Goal: Information Seeking & Learning: Learn about a topic

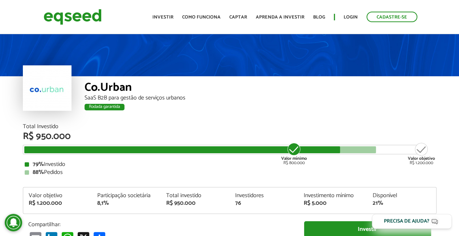
click at [157, 97] on div "SaaS B2B para gestão de serviços urbanos" at bounding box center [261, 98] width 352 height 6
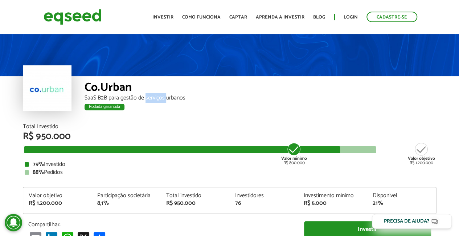
click at [157, 97] on div "SaaS B2B para gestão de serviços urbanos" at bounding box center [261, 98] width 352 height 6
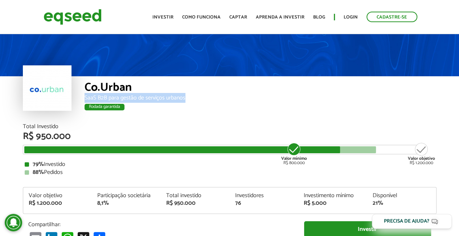
click at [157, 97] on div "SaaS B2B para gestão de serviços urbanos" at bounding box center [261, 98] width 352 height 6
click at [155, 95] on div "SaaS B2B para gestão de serviços urbanos" at bounding box center [261, 98] width 352 height 6
click at [155, 99] on div "SaaS B2B para gestão de serviços urbanos" at bounding box center [261, 98] width 352 height 6
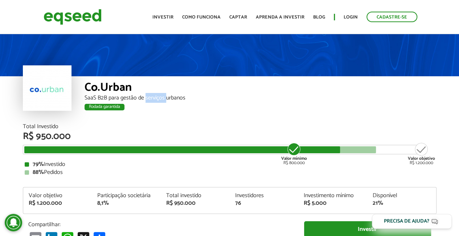
click at [155, 99] on div "SaaS B2B para gestão de serviços urbanos" at bounding box center [261, 98] width 352 height 6
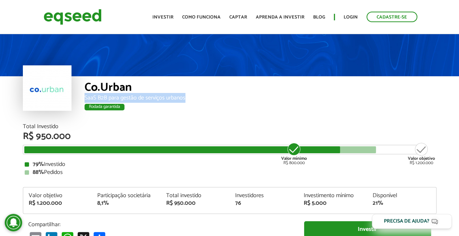
click at [155, 99] on div "SaaS B2B para gestão de serviços urbanos" at bounding box center [261, 98] width 352 height 6
click at [119, 103] on div "Co.Urban SaaS B2B para gestão de serviços urbanos Rodada garantida" at bounding box center [261, 100] width 352 height 48
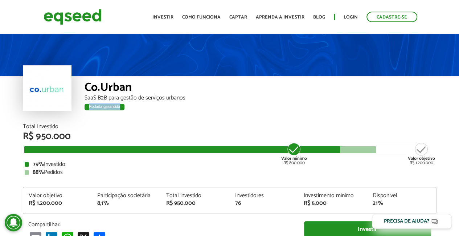
click at [119, 103] on div "Co.Urban SaaS B2B para gestão de serviços urbanos Rodada garantida" at bounding box center [261, 100] width 352 height 48
click at [117, 97] on div "SaaS B2B para gestão de serviços urbanos" at bounding box center [261, 98] width 352 height 6
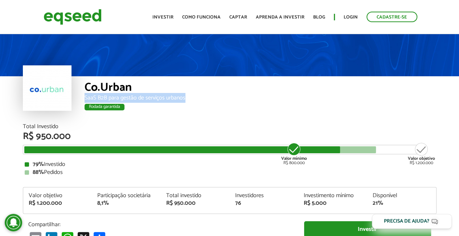
click at [117, 97] on div "SaaS B2B para gestão de serviços urbanos" at bounding box center [261, 98] width 352 height 6
click at [292, 164] on div "Valor mínimo R$ 800.000" at bounding box center [293, 153] width 27 height 23
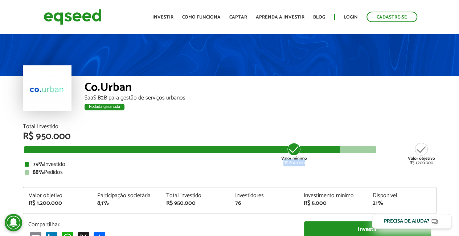
click at [292, 164] on div "Valor mínimo R$ 800.000" at bounding box center [293, 153] width 27 height 23
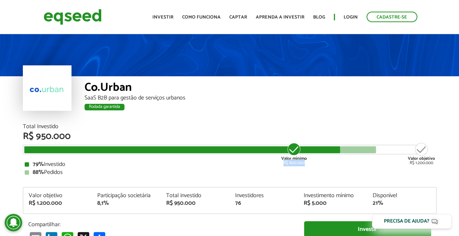
click at [295, 160] on div "Valor mínimo R$ 800.000" at bounding box center [293, 153] width 27 height 23
click at [294, 159] on strong "Valor mínimo" at bounding box center [294, 158] width 26 height 7
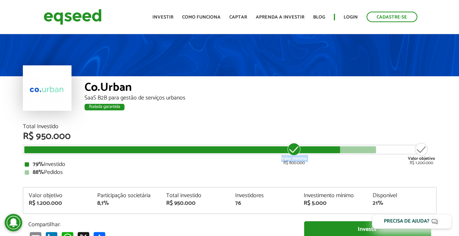
click at [294, 159] on strong "Valor mínimo" at bounding box center [294, 158] width 26 height 7
click at [295, 162] on div "Valor mínimo R$ 800.000" at bounding box center [293, 153] width 27 height 23
click at [294, 158] on strong "Valor mínimo" at bounding box center [294, 158] width 26 height 7
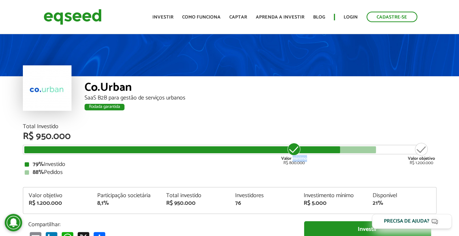
click at [294, 158] on strong "Valor mínimo" at bounding box center [294, 158] width 26 height 7
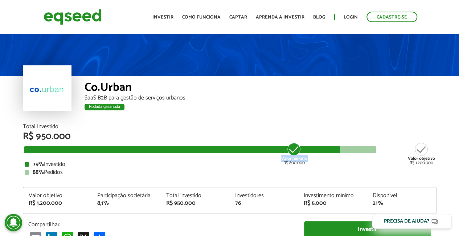
click at [294, 158] on strong "Valor mínimo" at bounding box center [294, 158] width 26 height 7
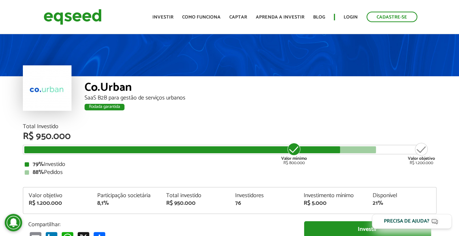
click at [293, 164] on div "Valor mínimo R$ 800.000" at bounding box center [293, 153] width 27 height 23
click at [429, 164] on div "Valor objetivo R$ 1.200.000" at bounding box center [421, 153] width 27 height 23
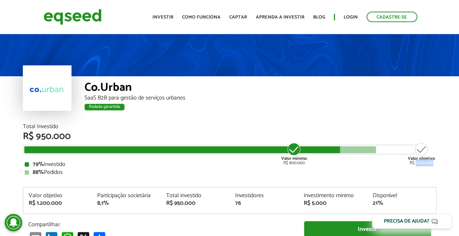
click at [429, 164] on div "Valor objetivo R$ 1.200.000" at bounding box center [421, 153] width 27 height 23
click at [429, 157] on strong "Valor objetivo" at bounding box center [421, 158] width 27 height 7
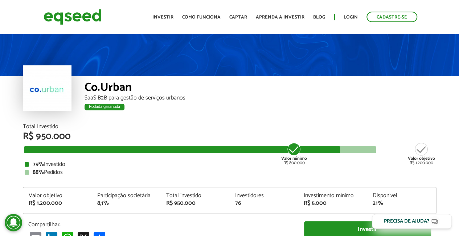
click at [301, 161] on div "Valor mínimo R$ 800.000" at bounding box center [293, 153] width 27 height 23
click at [300, 156] on strong "Valor mínimo" at bounding box center [294, 158] width 26 height 7
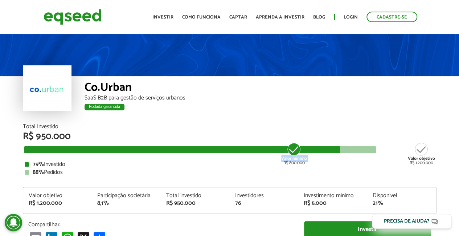
click at [300, 156] on strong "Valor mínimo" at bounding box center [294, 158] width 26 height 7
click at [46, 137] on div "R$ 950.000" at bounding box center [230, 136] width 414 height 9
click at [56, 135] on div "R$ 950.000" at bounding box center [230, 136] width 414 height 9
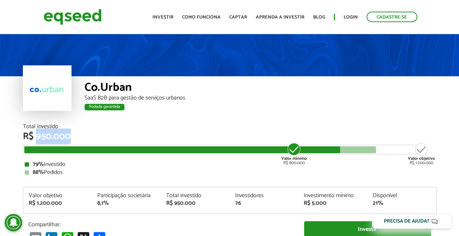
click at [56, 135] on div "R$ 950.000" at bounding box center [230, 136] width 414 height 9
click at [417, 163] on div "Valor objetivo R$ 1.200.000" at bounding box center [421, 153] width 27 height 23
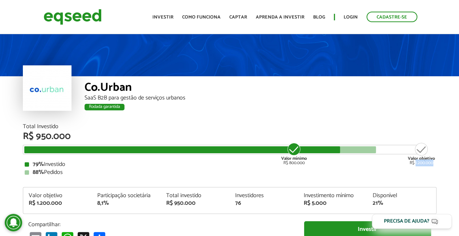
click at [417, 163] on div "Valor objetivo R$ 1.200.000" at bounding box center [421, 153] width 27 height 23
click at [416, 159] on div "Valor objetivo R$ 1.200.000" at bounding box center [421, 153] width 27 height 23
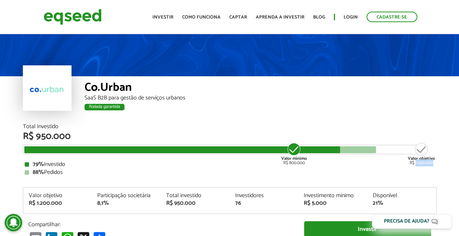
click at [416, 159] on div "Valor objetivo R$ 1.200.000" at bounding box center [421, 153] width 27 height 23
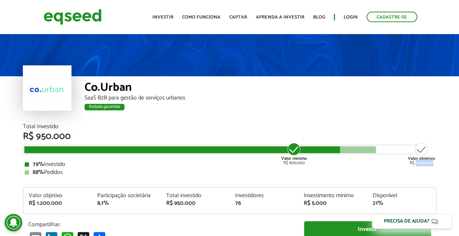
click at [416, 159] on div "Valor objetivo R$ 1.200.000" at bounding box center [421, 153] width 27 height 23
click at [416, 156] on strong "Valor objetivo" at bounding box center [421, 158] width 27 height 7
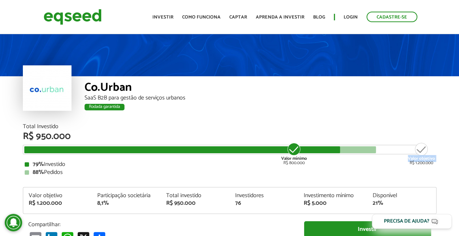
click at [416, 156] on strong "Valor objetivo" at bounding box center [421, 158] width 27 height 7
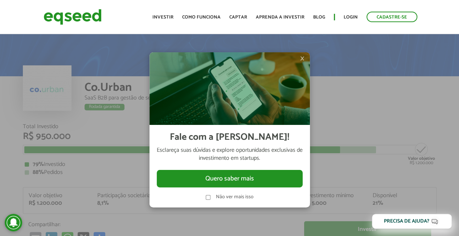
click at [301, 59] on span "×" at bounding box center [302, 58] width 4 height 9
